Goal: Transaction & Acquisition: Purchase product/service

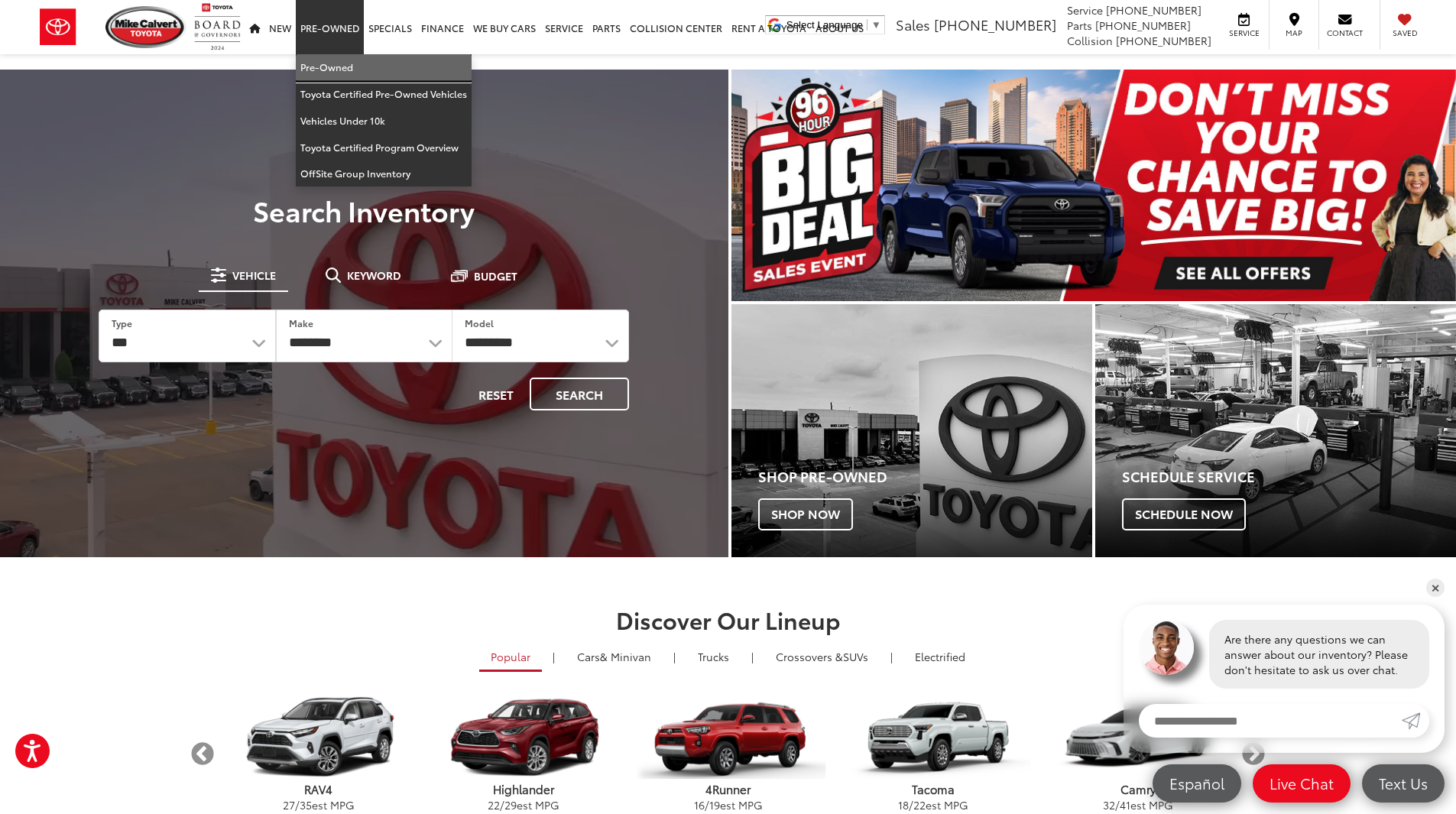
click at [323, 61] on link "Pre-Owned" at bounding box center [383, 67] width 175 height 27
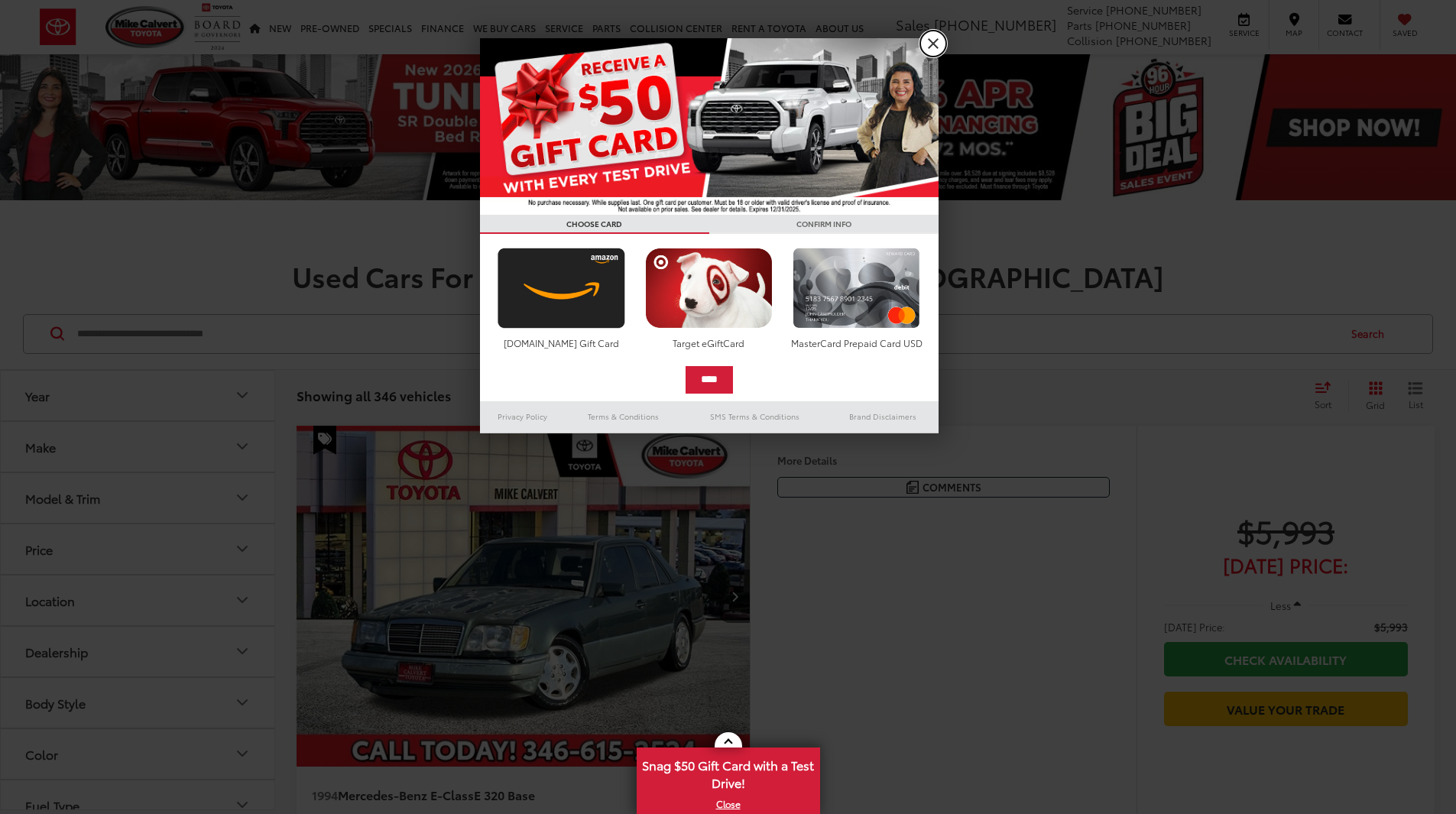
click at [934, 45] on link "X" at bounding box center [933, 43] width 26 height 26
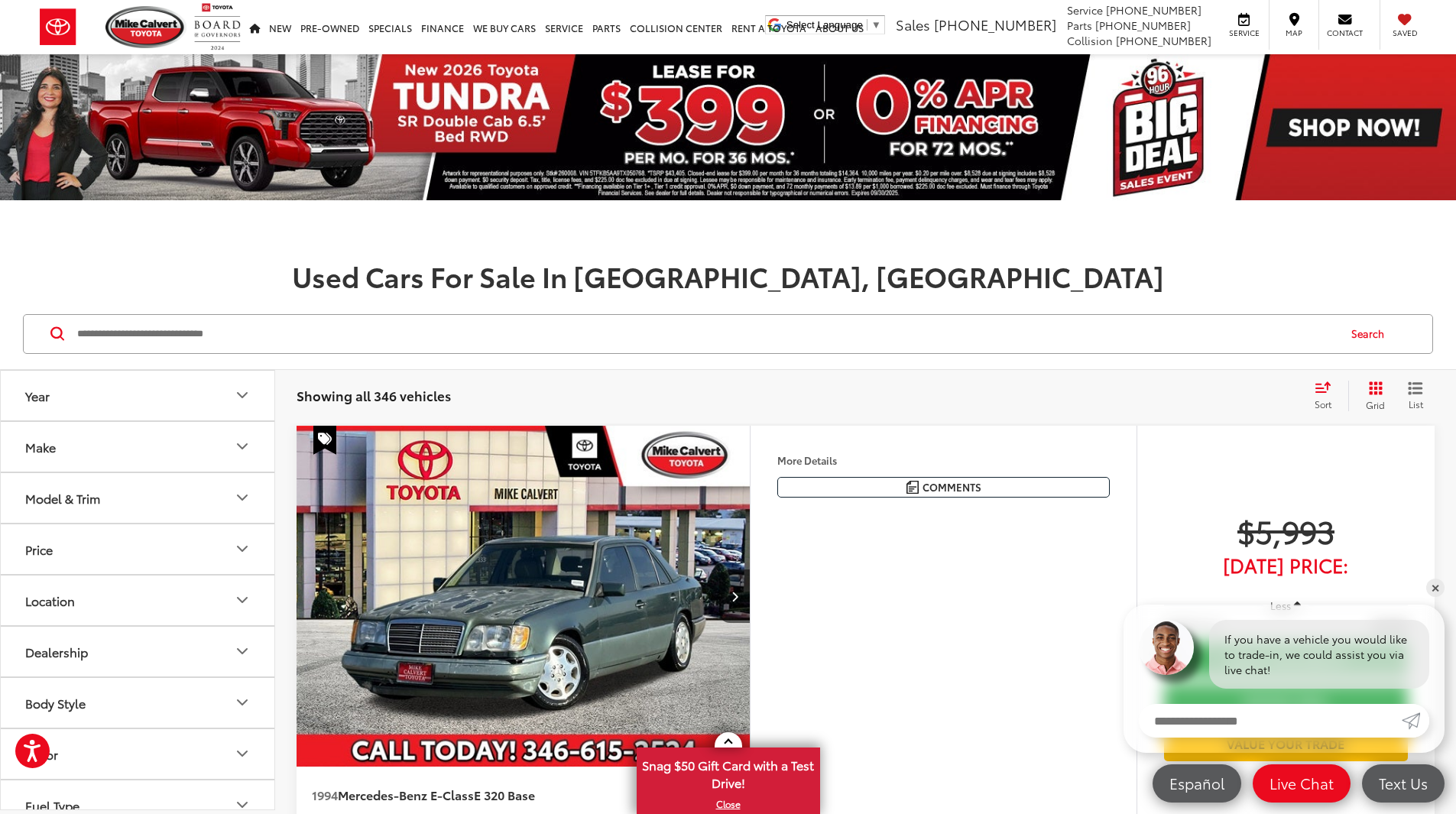
click at [161, 450] on button "Make" at bounding box center [138, 446] width 275 height 49
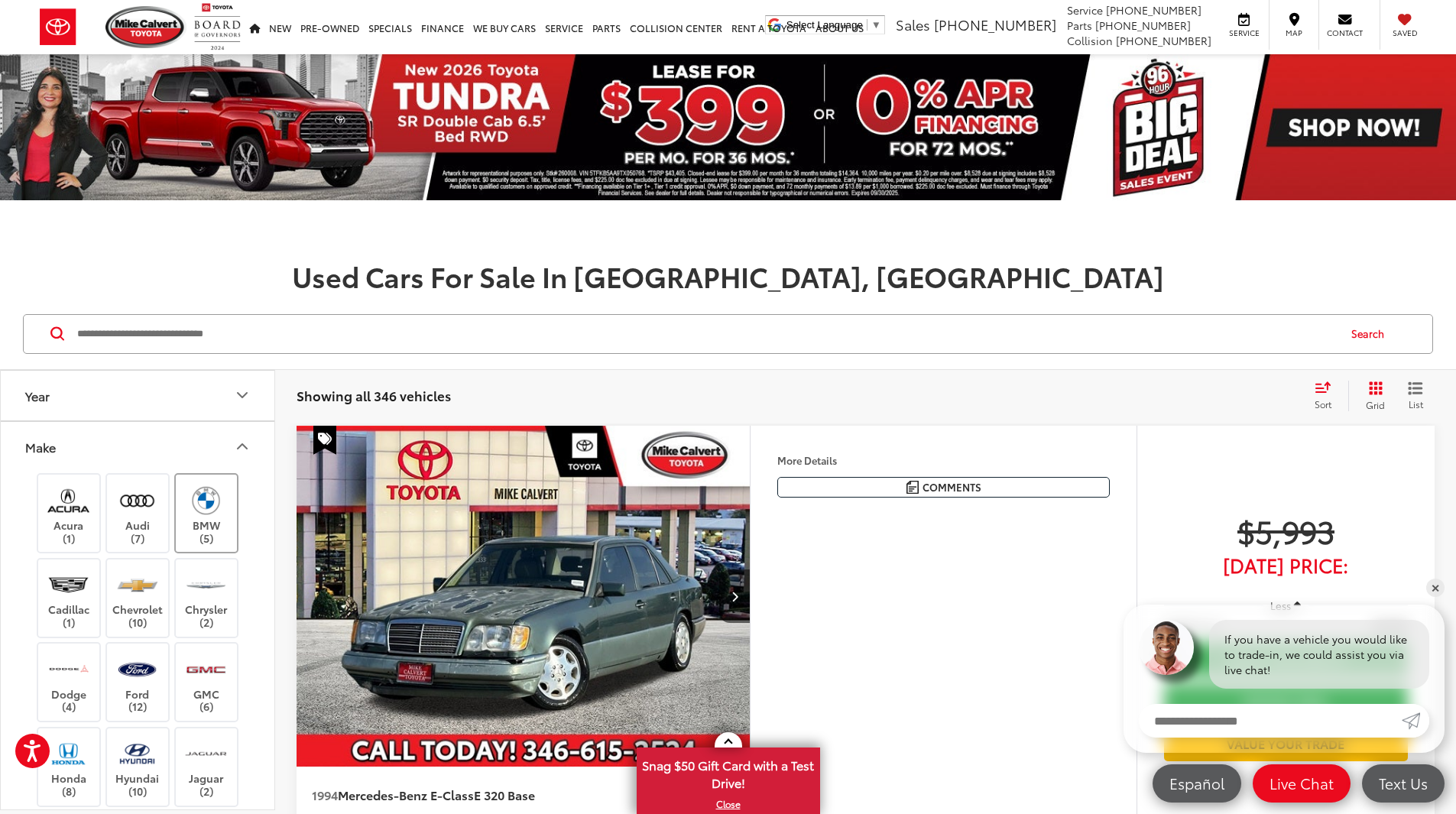
click at [219, 509] on img at bounding box center [206, 501] width 42 height 35
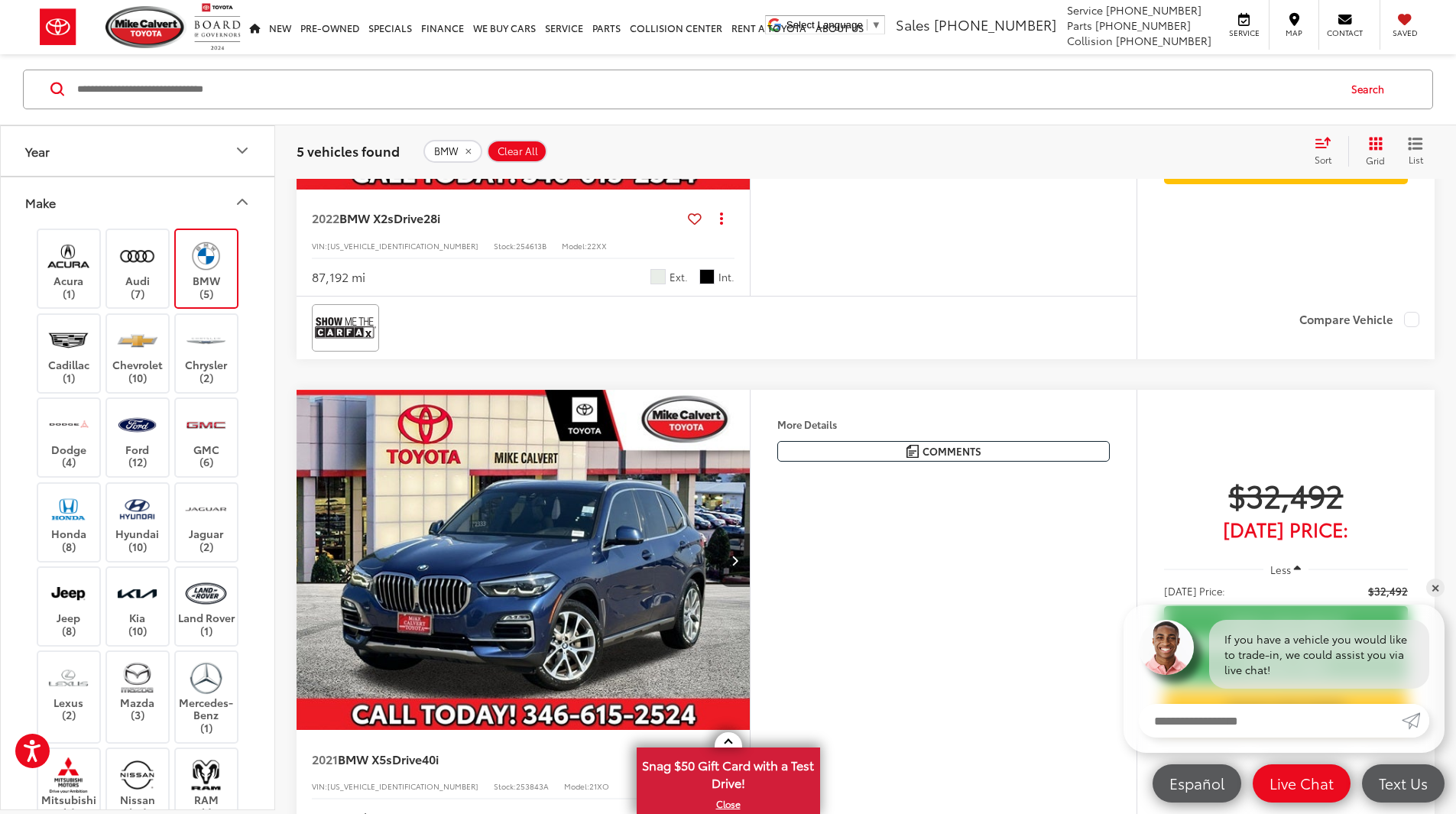
scroll to position [1989, 0]
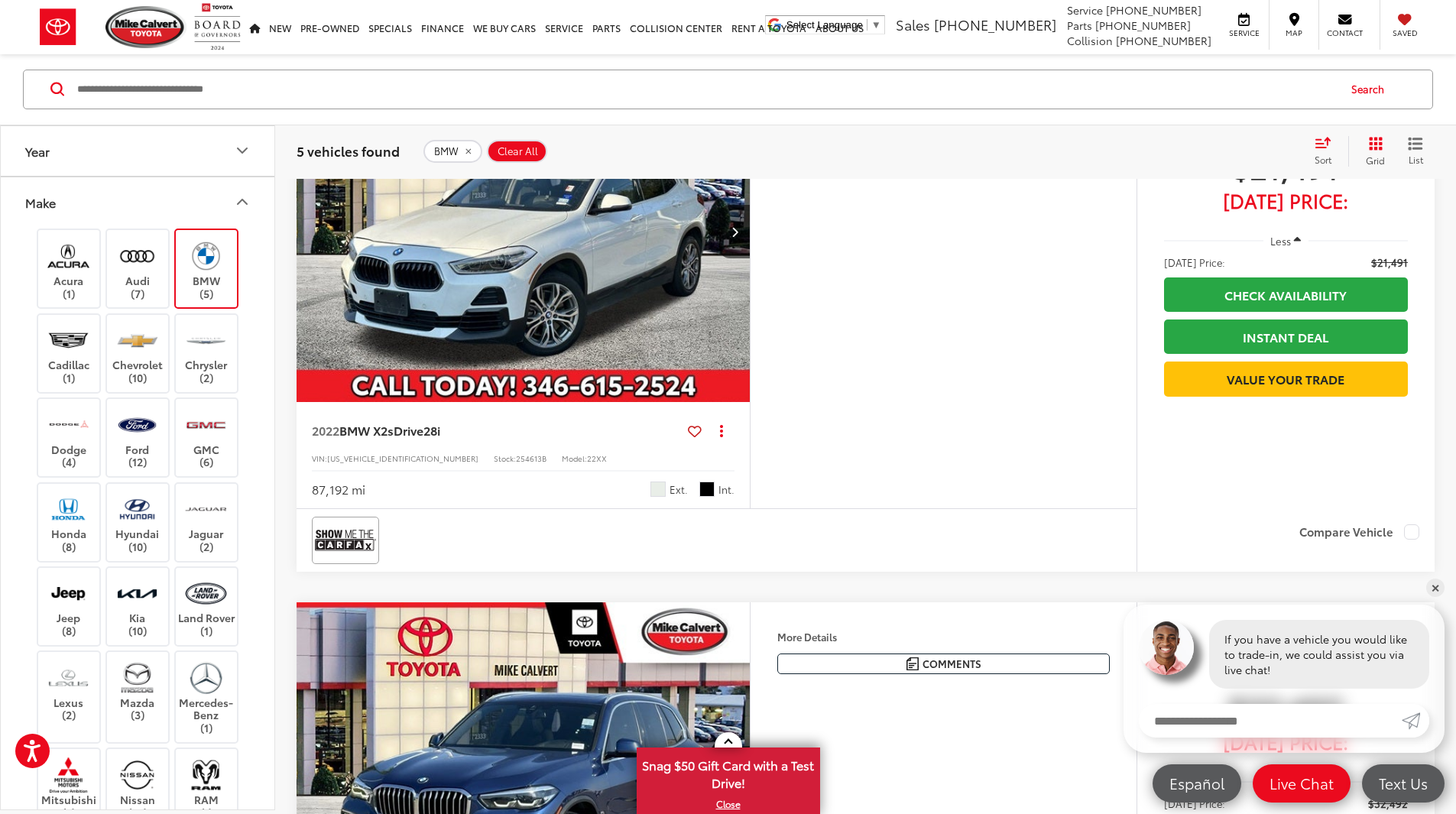
click at [659, 403] on img "2022 BMW X2 sDrive28i 0" at bounding box center [523, 232] width 455 height 342
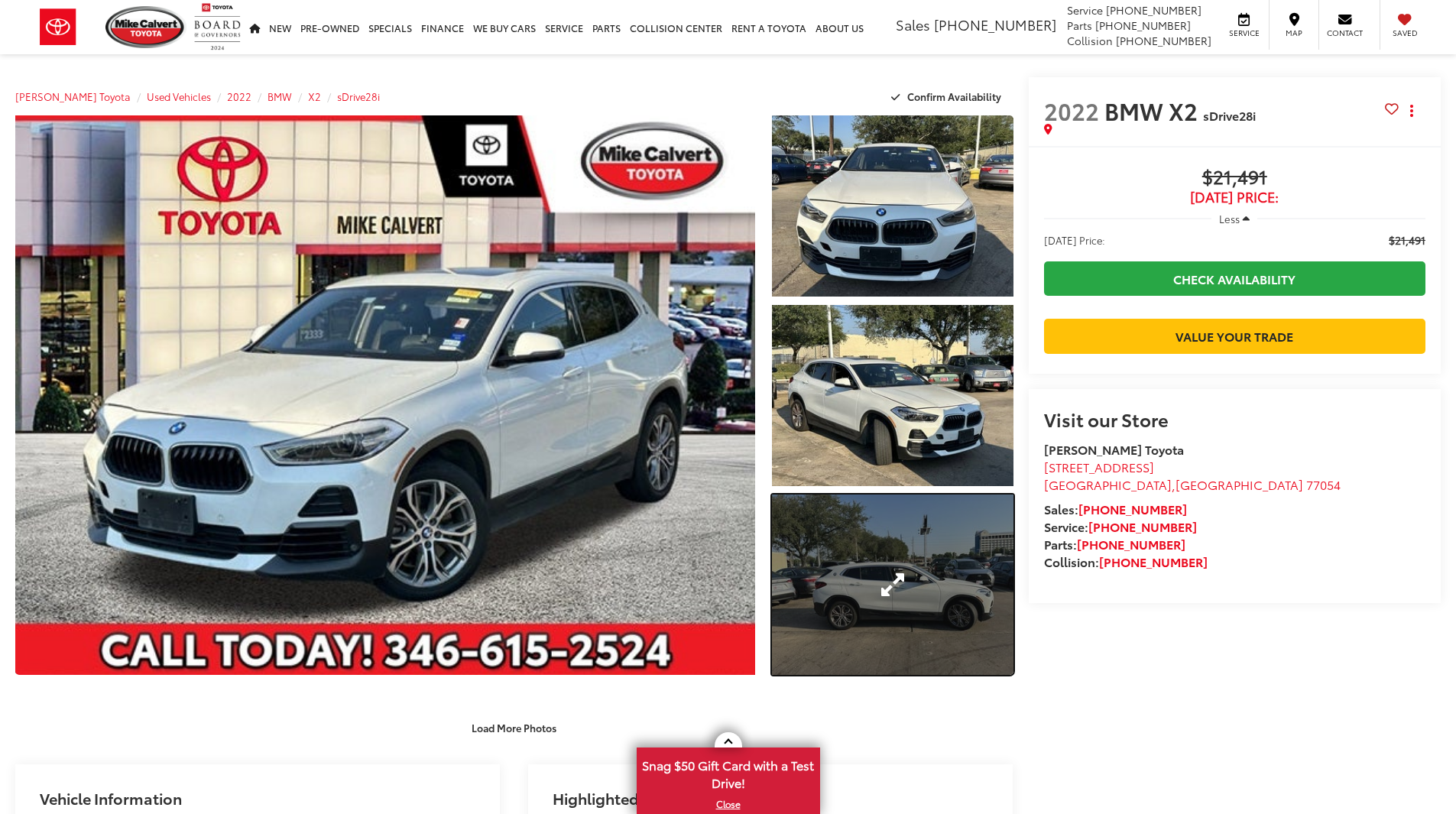
click at [984, 595] on link "Expand Photo 3" at bounding box center [893, 585] width 241 height 181
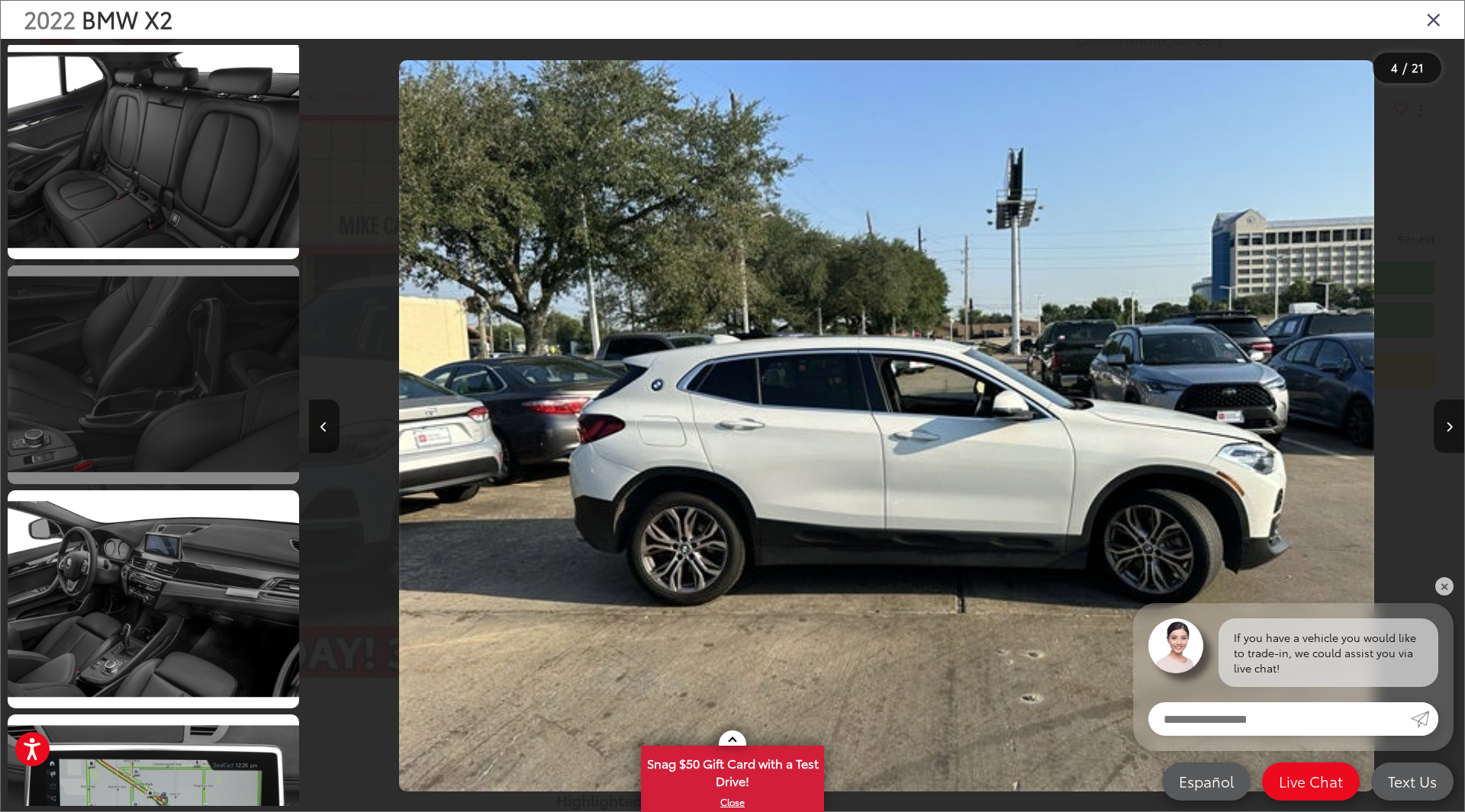
scroll to position [3954, 0]
